Goal: Information Seeking & Learning: Check status

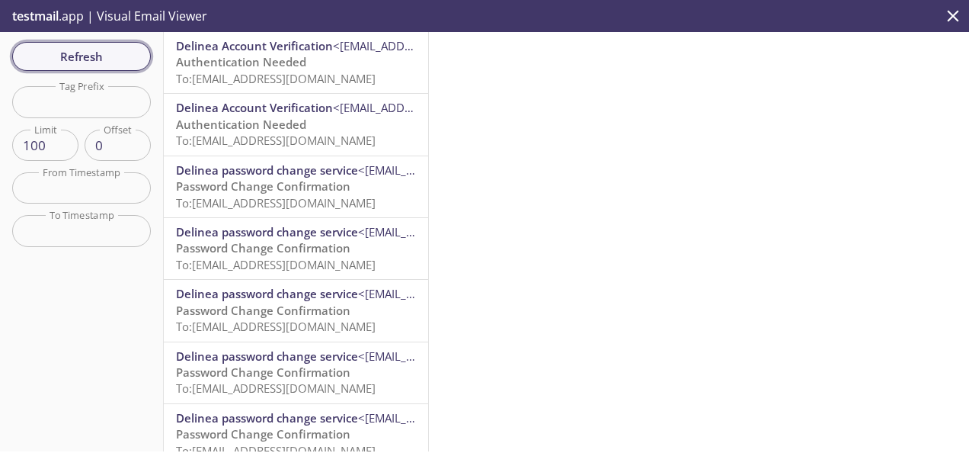
click at [91, 56] on span "Refresh" at bounding box center [81, 56] width 114 height 20
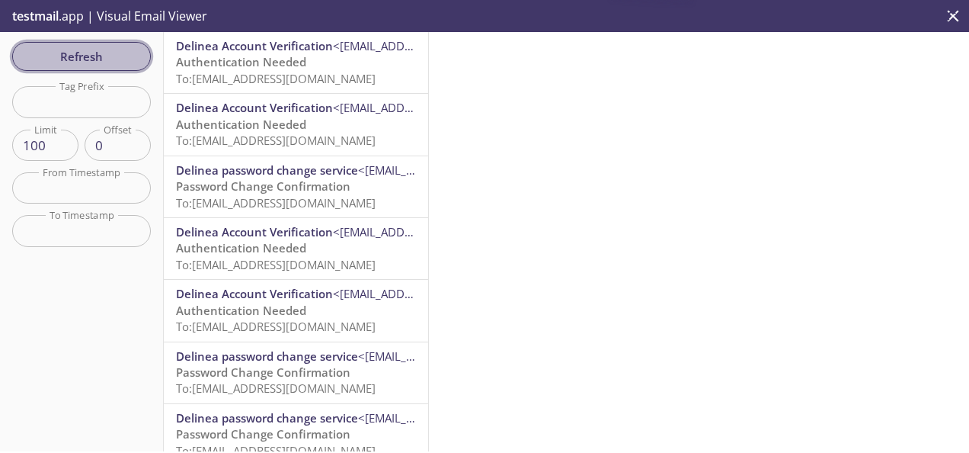
click at [91, 56] on span "Refresh" at bounding box center [81, 56] width 114 height 20
click at [94, 53] on span "Refresh" at bounding box center [81, 56] width 114 height 20
click at [98, 55] on span "Refresh" at bounding box center [81, 56] width 114 height 20
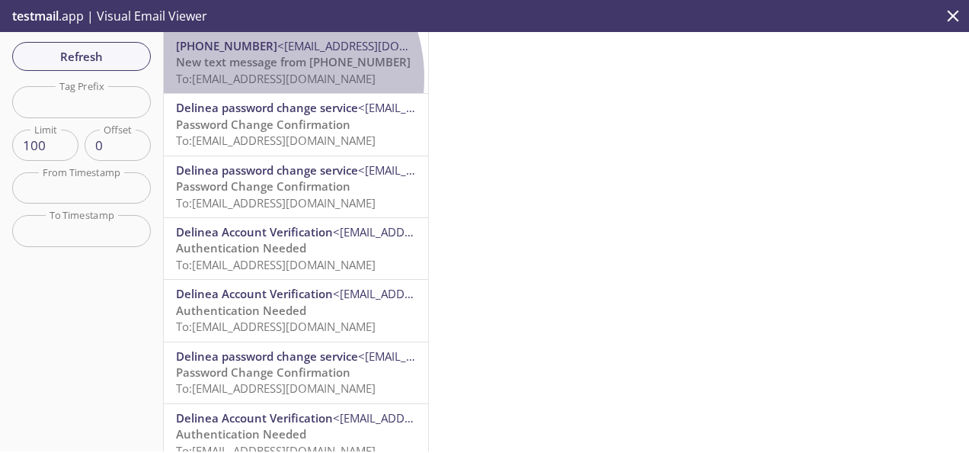
click at [263, 78] on span "To: [EMAIL_ADDRESS][DOMAIN_NAME]" at bounding box center [276, 78] width 200 height 15
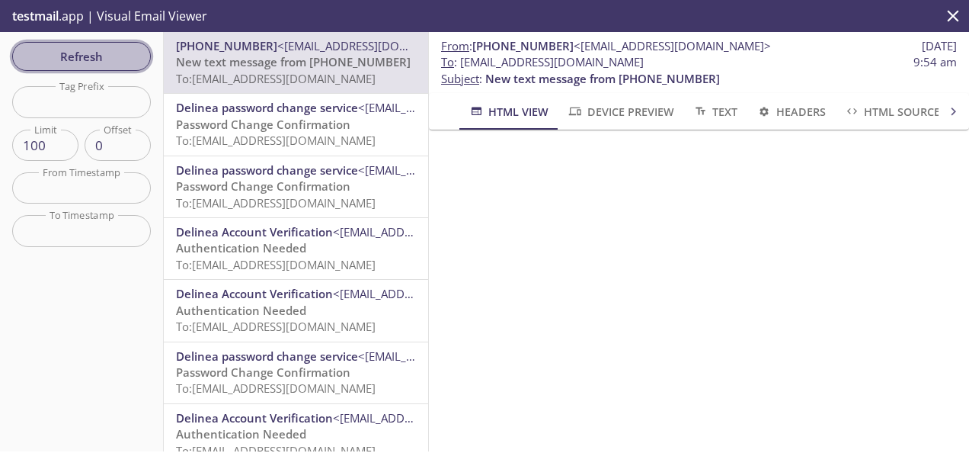
click at [40, 56] on span "Refresh" at bounding box center [81, 56] width 114 height 20
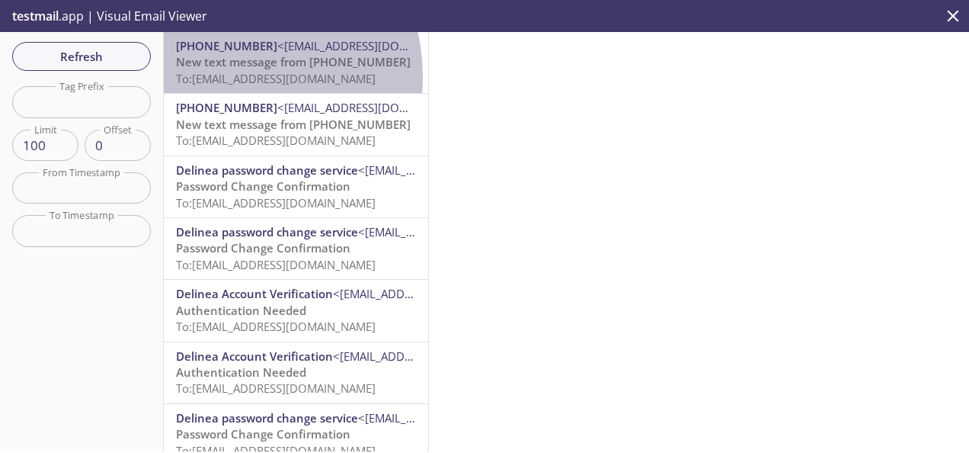
click at [219, 77] on span "To: [EMAIL_ADDRESS][DOMAIN_NAME]" at bounding box center [276, 78] width 200 height 15
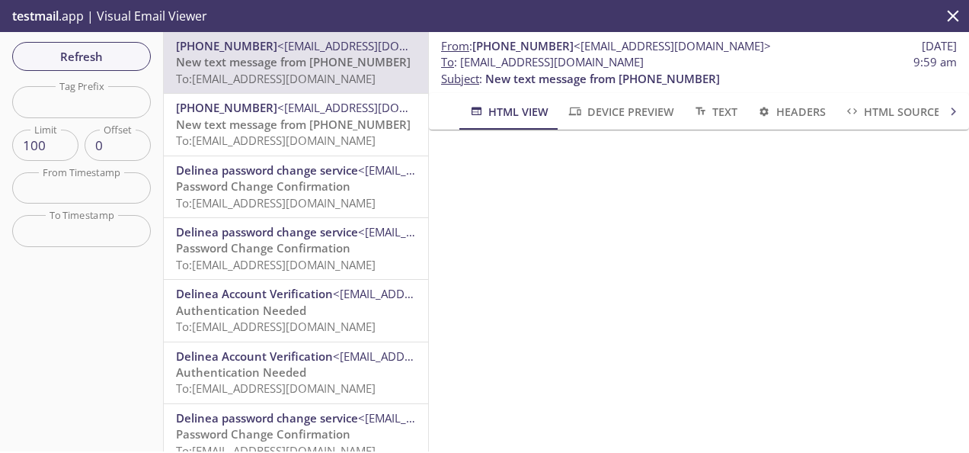
click at [222, 115] on span "[PHONE_NUMBER]" at bounding box center [226, 107] width 101 height 15
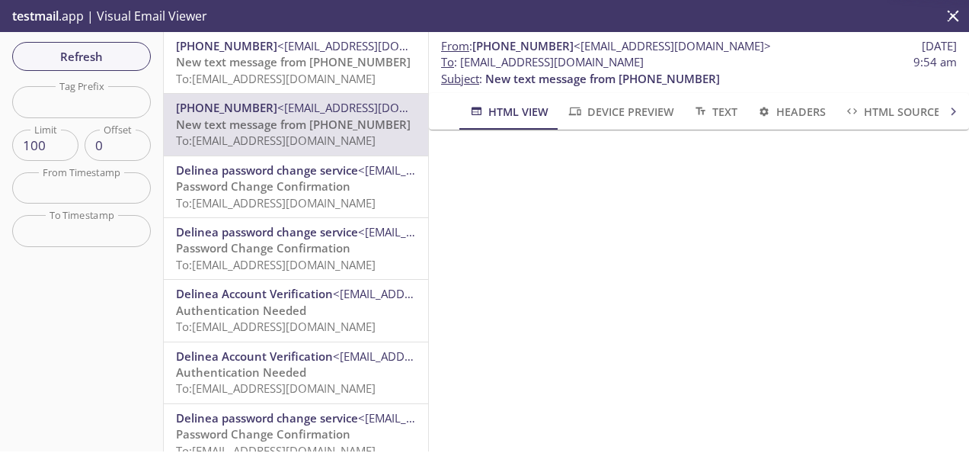
click at [238, 75] on span "To: [EMAIL_ADDRESS][DOMAIN_NAME]" at bounding box center [276, 78] width 200 height 15
